Goal: Information Seeking & Learning: Learn about a topic

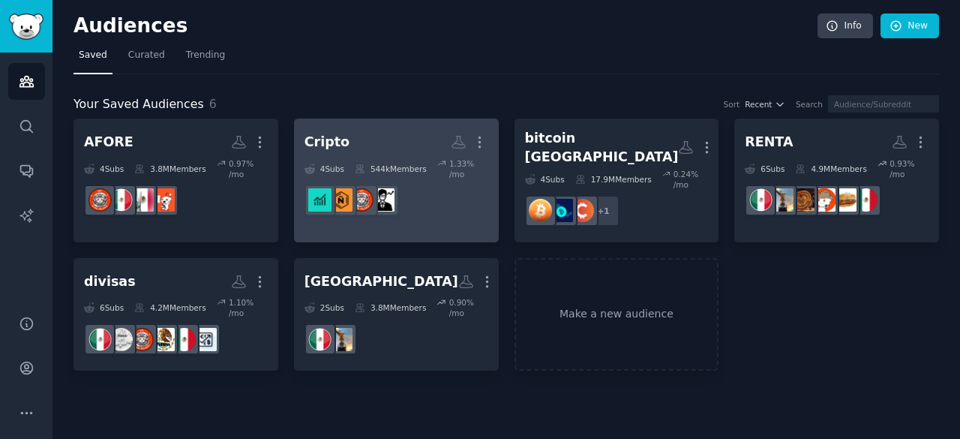
click at [394, 134] on h2 "Cripto More" at bounding box center [396, 142] width 184 height 26
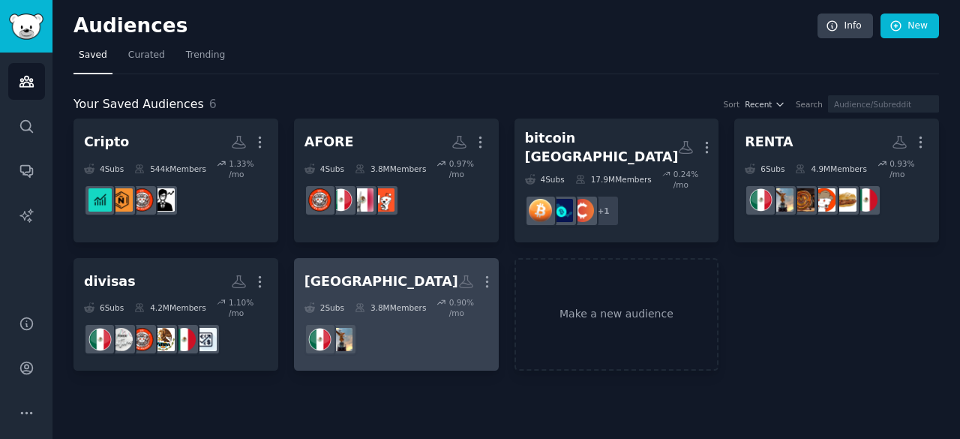
click at [412, 318] on dd at bounding box center [396, 339] width 184 height 42
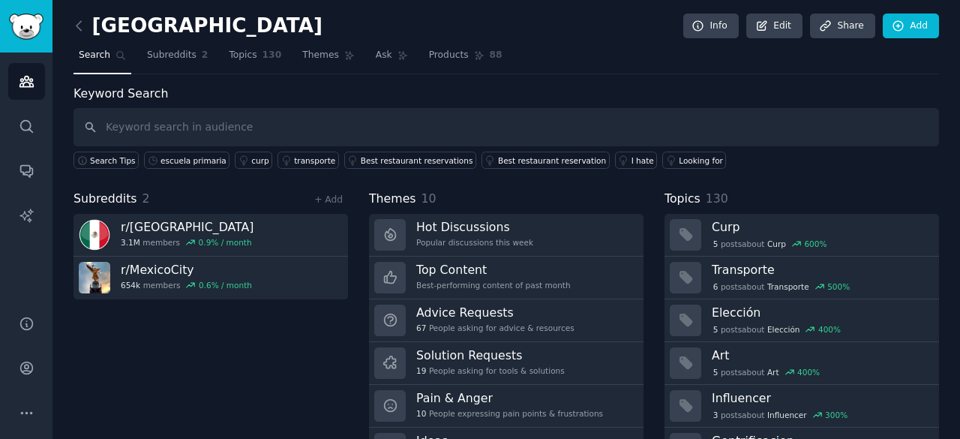
click at [165, 125] on input "text" at bounding box center [505, 127] width 865 height 38
type input "P"
type input "EMPEÑO"
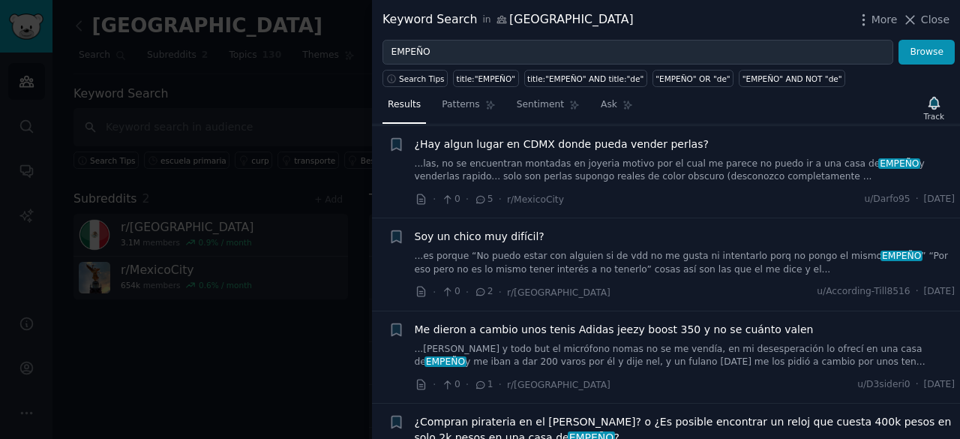
scroll to position [600, 0]
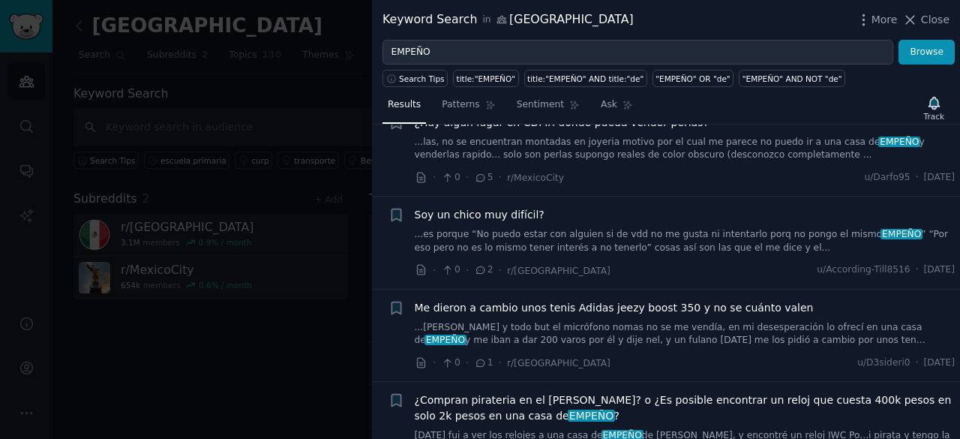
drag, startPoint x: 291, startPoint y: 353, endPoint x: 357, endPoint y: 349, distance: 66.1
click at [291, 353] on div at bounding box center [480, 219] width 960 height 439
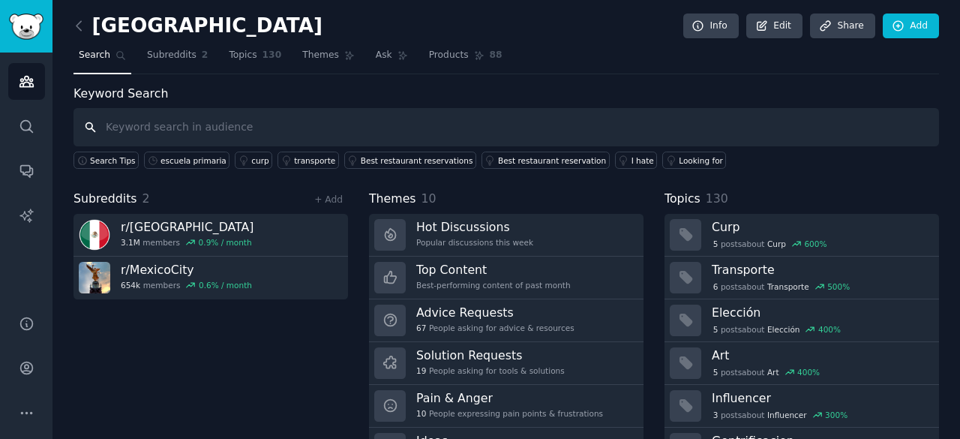
click at [256, 126] on input "text" at bounding box center [505, 127] width 865 height 38
type input "W"
type input "w"
type input "empeño"
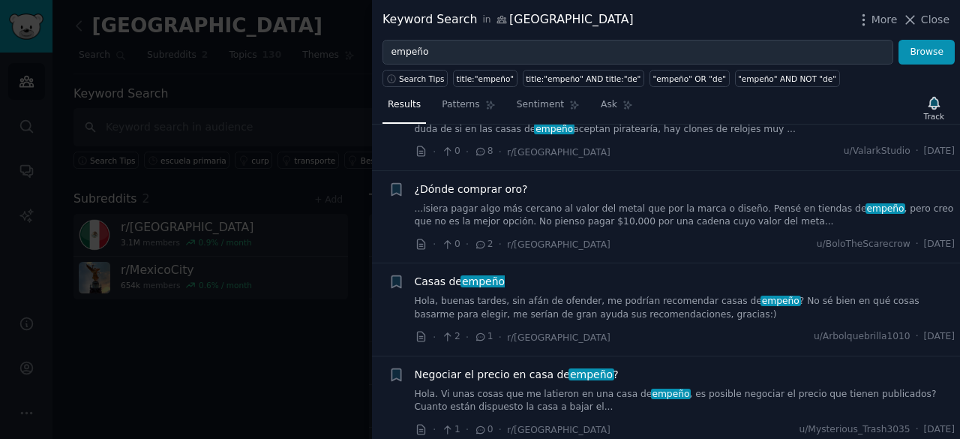
scroll to position [900, 0]
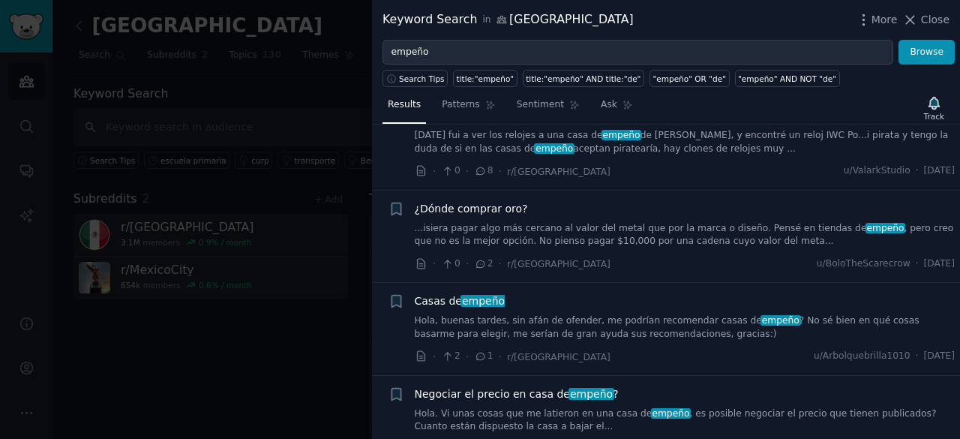
click at [256, 345] on div at bounding box center [480, 219] width 960 height 439
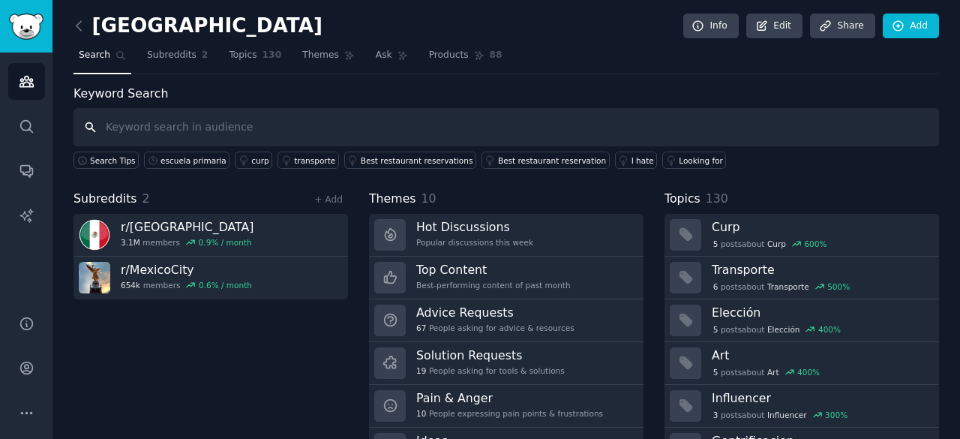
click at [342, 133] on input "text" at bounding box center [505, 127] width 865 height 38
